Goal: Navigation & Orientation: Go to known website

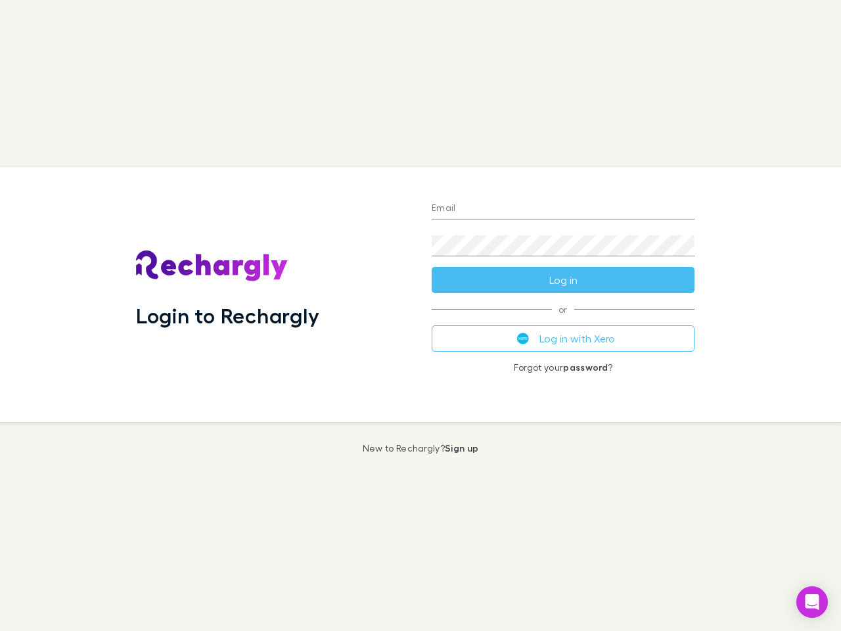
click at [421, 315] on div "Login to Rechargly" at bounding box center [274, 294] width 296 height 255
click at [563, 209] on input "Email" at bounding box center [563, 208] width 263 height 21
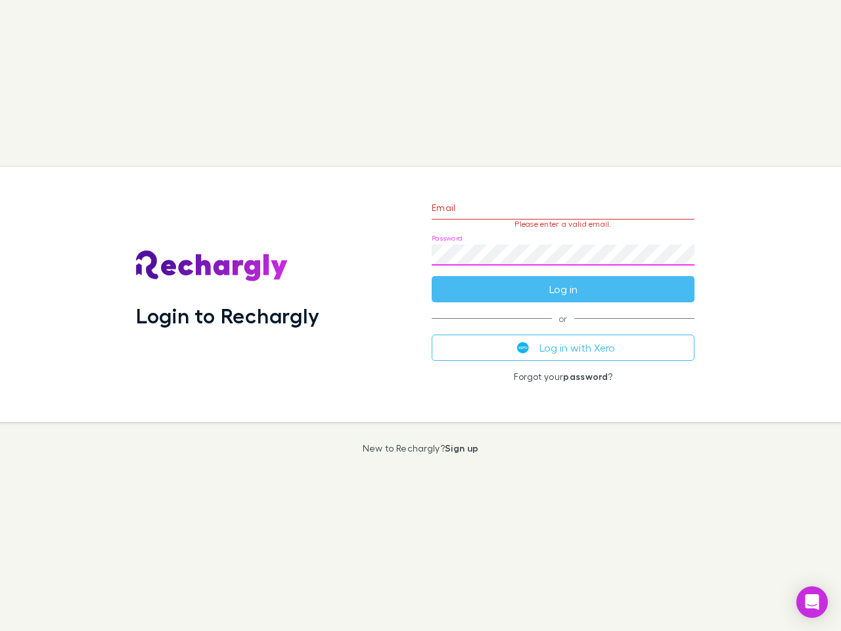
click at [563, 280] on form "Email Please enter a valid email. Password Log in" at bounding box center [563, 245] width 263 height 114
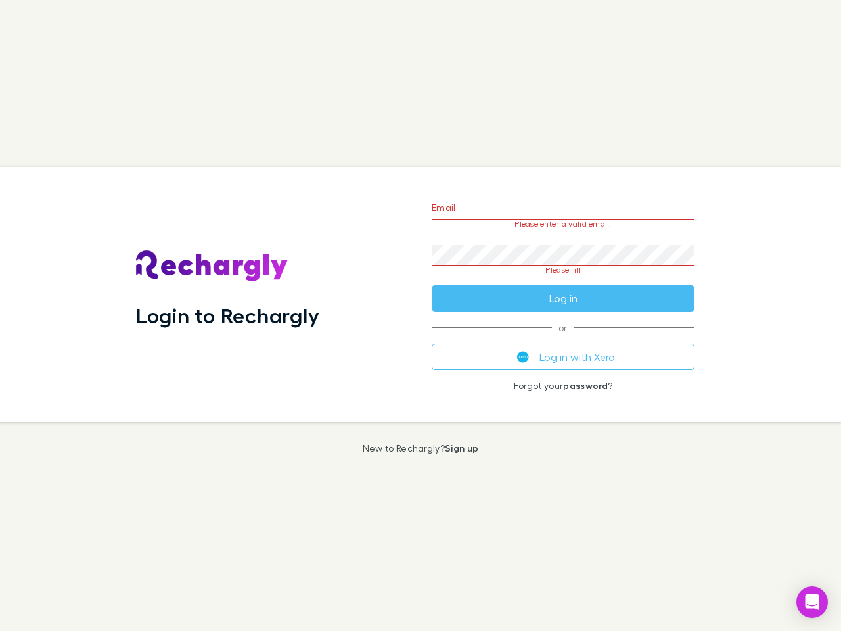
click at [563, 338] on div "Email Please enter a valid email. Password Please fill Log in or Log in with Xe…" at bounding box center [563, 294] width 284 height 255
click at [812, 602] on icon "Open Intercom Messenger" at bounding box center [813, 602] width 14 height 16
